Goal: Task Accomplishment & Management: Manage account settings

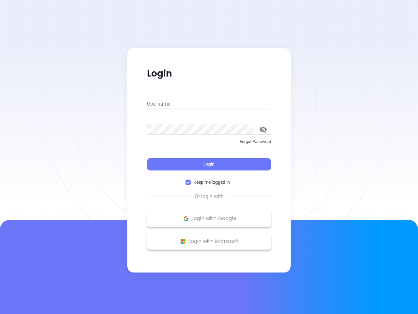
click at [209, 157] on div "Login" at bounding box center [209, 160] width 124 height 20
click at [209, 104] on input "Username" at bounding box center [209, 104] width 124 height 10
click at [263, 129] on icon "toggle password visibility" at bounding box center [263, 129] width 7 height 6
click at [209, 164] on span "Login" at bounding box center [208, 164] width 11 height 6
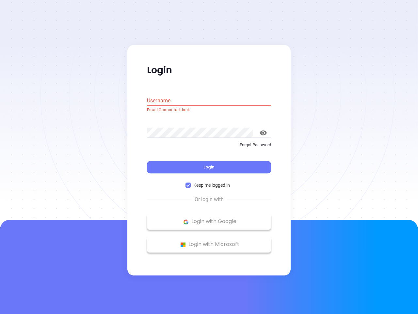
click at [209, 182] on span "Keep me logged in" at bounding box center [212, 185] width 42 height 7
click at [191, 183] on input "Keep me logged in" at bounding box center [188, 185] width 5 height 5
checkbox input "false"
click at [209, 218] on p "Login with Google" at bounding box center [209, 222] width 118 height 10
click at [209, 241] on p "Login with Microsoft" at bounding box center [209, 244] width 118 height 10
